Goal: Task Accomplishment & Management: Use online tool/utility

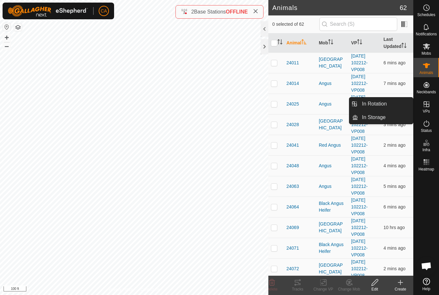
click at [388, 105] on link "In Rotation" at bounding box center [385, 103] width 55 height 13
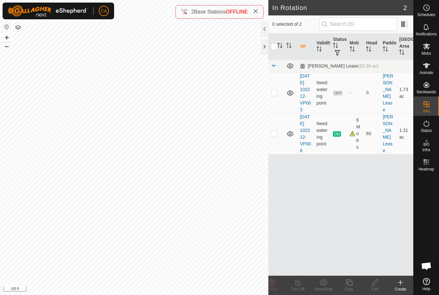
click at [274, 95] on p-checkbox at bounding box center [274, 92] width 6 height 5
checkbox input "true"
click at [429, 52] on span "Mobs" at bounding box center [426, 53] width 9 height 4
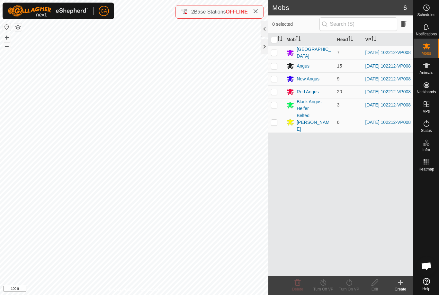
click at [277, 40] on input "checkbox" at bounding box center [274, 40] width 6 height 6
checkbox input "true"
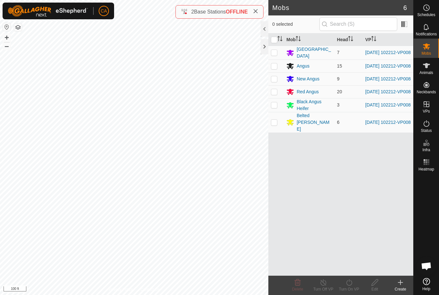
checkbox input "true"
click at [348, 286] on icon at bounding box center [349, 283] width 8 height 8
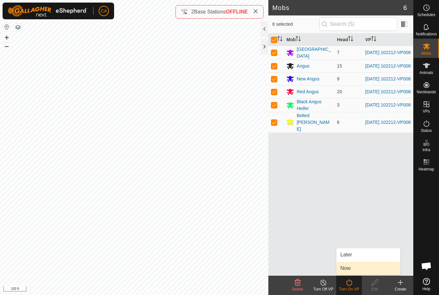
click at [360, 268] on link "Now" at bounding box center [369, 268] width 64 height 13
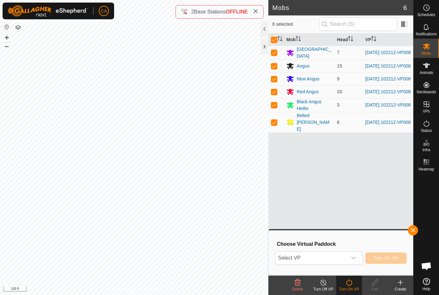
click at [308, 259] on span "Select VP" at bounding box center [311, 258] width 71 height 13
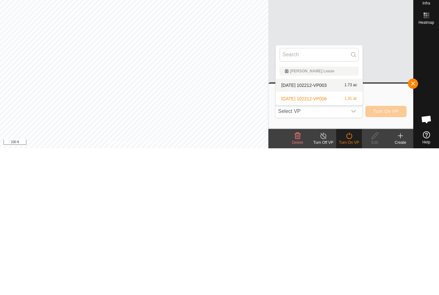
click at [329, 228] on div "2025-09-23 102212-VP003 1.73 ac" at bounding box center [319, 232] width 79 height 8
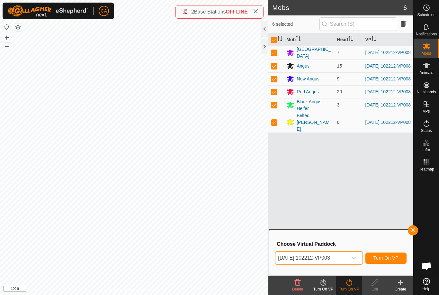
click at [385, 261] on span "Turn On VP" at bounding box center [386, 257] width 25 height 5
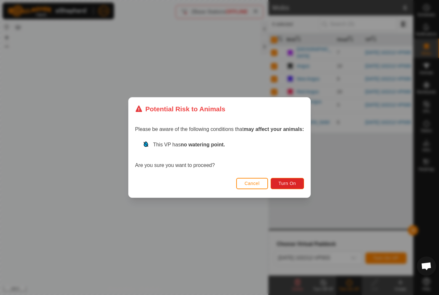
click at [291, 182] on span "Turn On" at bounding box center [287, 183] width 17 height 5
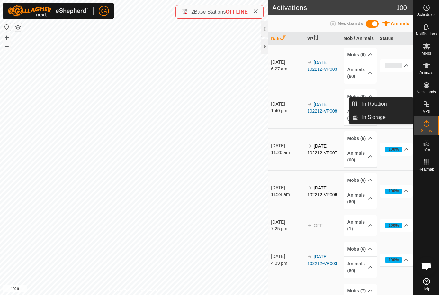
click at [388, 105] on link "In Rotation" at bounding box center [385, 103] width 55 height 13
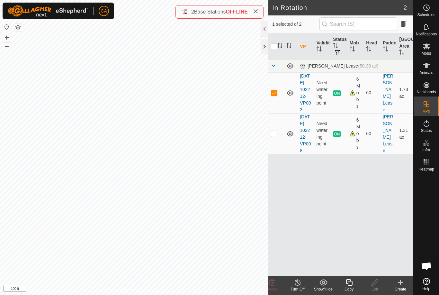
click at [351, 289] on div "Copy" at bounding box center [349, 289] width 26 height 6
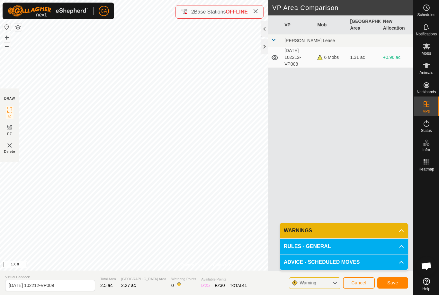
click at [392, 285] on span "Save" at bounding box center [393, 282] width 11 height 5
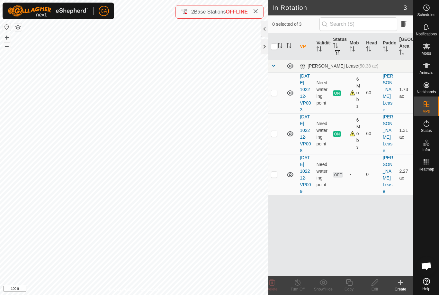
click at [278, 194] on td at bounding box center [276, 174] width 15 height 41
checkbox input "true"
click at [352, 285] on icon at bounding box center [349, 282] width 6 height 6
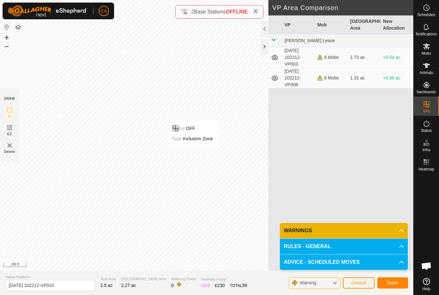
click at [367, 283] on button "Cancel" at bounding box center [359, 282] width 32 height 11
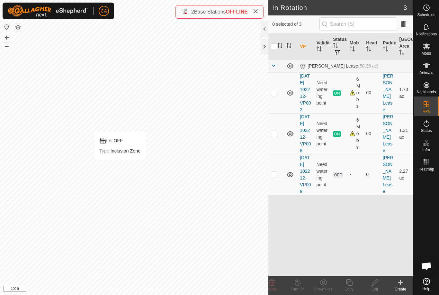
click at [278, 177] on p-checkbox at bounding box center [274, 174] width 6 height 5
checkbox input "true"
click at [352, 289] on div "Copy" at bounding box center [349, 289] width 26 height 6
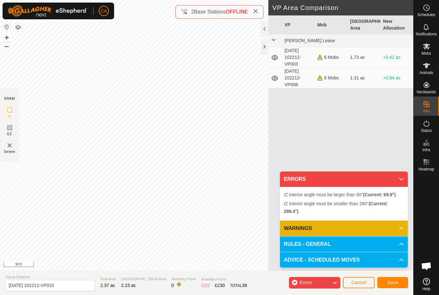
click at [371, 284] on button "Cancel" at bounding box center [359, 282] width 32 height 11
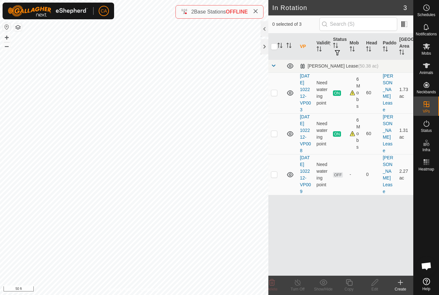
click at [280, 188] on td at bounding box center [276, 174] width 15 height 41
checkbox input "true"
click at [351, 287] on div "Copy" at bounding box center [349, 289] width 26 height 6
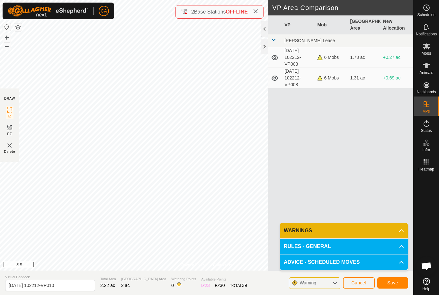
click at [395, 286] on button "Save" at bounding box center [393, 282] width 31 height 11
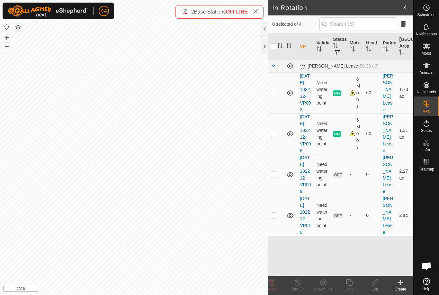
click at [276, 177] on p-checkbox at bounding box center [274, 174] width 6 height 5
checkbox input "true"
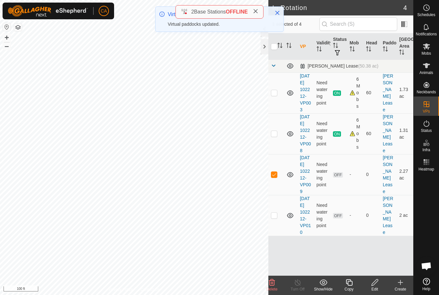
click at [277, 218] on p-checkbox at bounding box center [274, 215] width 6 height 5
checkbox input "true"
click at [277, 177] on p-checkbox at bounding box center [274, 174] width 6 height 5
checkbox input "false"
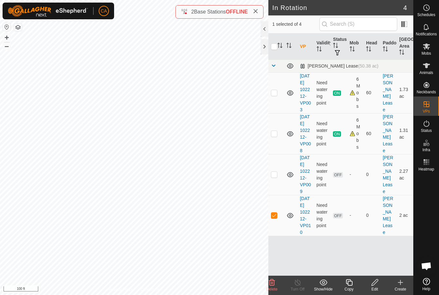
click at [277, 236] on td at bounding box center [276, 215] width 15 height 41
checkbox input "false"
click at [278, 96] on td at bounding box center [276, 92] width 15 height 41
checkbox input "true"
click at [264, 46] on div at bounding box center [265, 46] width 8 height 15
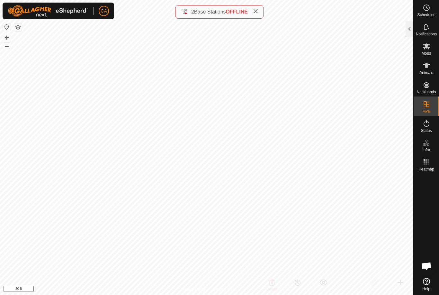
click at [258, 9] on icon at bounding box center [255, 11] width 5 height 5
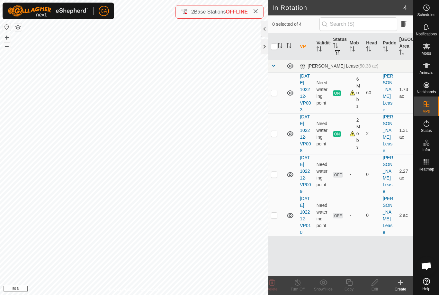
click at [267, 50] on div at bounding box center [265, 46] width 8 height 15
